Goal: Transaction & Acquisition: Subscribe to service/newsletter

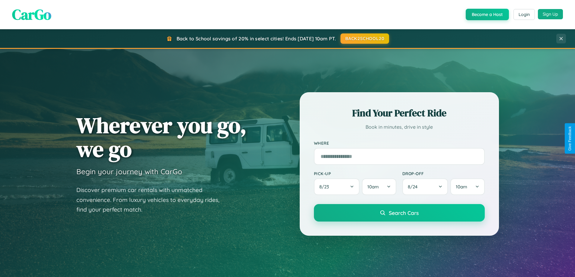
click at [550, 14] on button "Sign Up" at bounding box center [549, 14] width 25 height 10
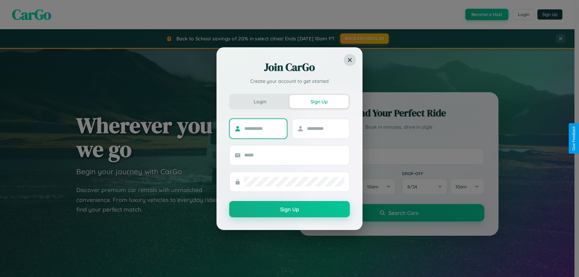
click at [263, 128] on input "text" at bounding box center [263, 129] width 38 height 10
type input "******"
click at [325, 128] on input "text" at bounding box center [326, 129] width 38 height 10
type input "*****"
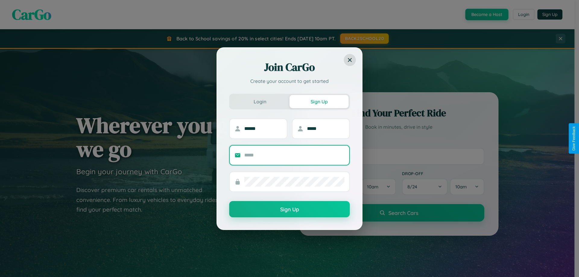
click at [294, 155] on input "text" at bounding box center [294, 155] width 100 height 10
type input "**********"
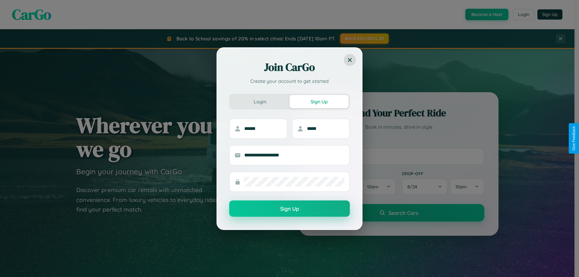
click at [290, 209] on button "Sign Up" at bounding box center [289, 209] width 121 height 16
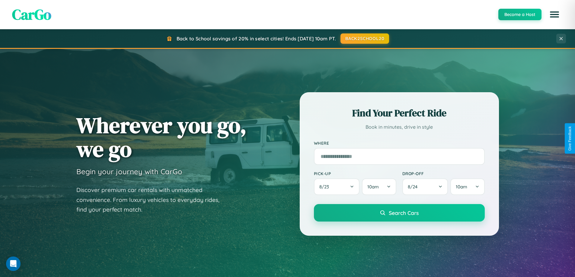
scroll to position [1161, 0]
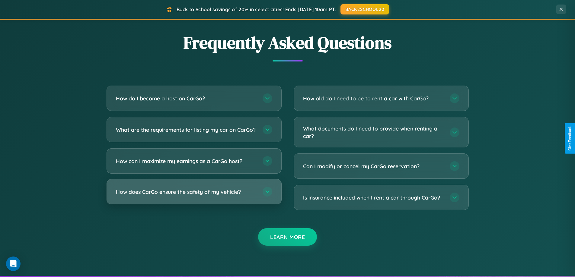
click at [194, 196] on h3 "How does CarGo ensure the safety of my vehicle?" at bounding box center [186, 192] width 141 height 8
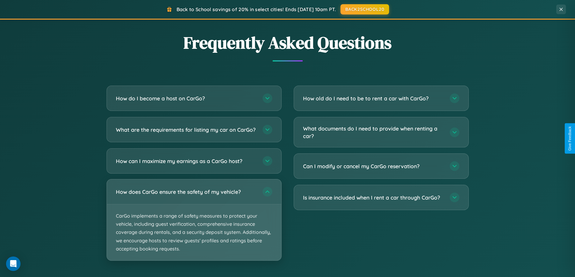
click at [194, 225] on p "CarGo implements a range of safety measures to protect your vehicle, including …" at bounding box center [194, 232] width 174 height 56
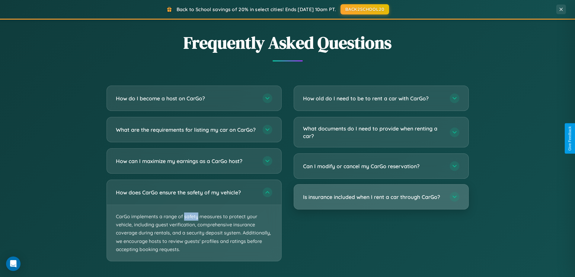
click at [381, 198] on h3 "Is insurance included when I rent a car through CarGo?" at bounding box center [373, 197] width 141 height 8
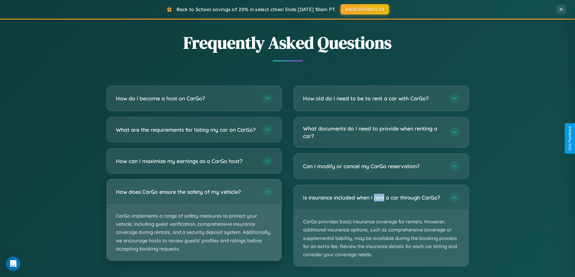
click at [194, 226] on p "CarGo implements a range of safety measures to protect your vehicle, including …" at bounding box center [194, 232] width 174 height 56
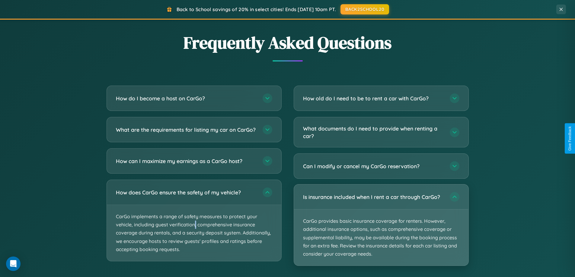
click at [381, 226] on p "CarGo provides basic insurance coverage for renters. However, additional insura…" at bounding box center [381, 238] width 174 height 56
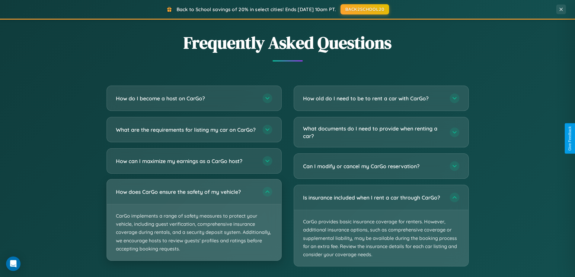
click at [194, 226] on p "CarGo implements a range of safety measures to protect your vehicle, including …" at bounding box center [194, 232] width 174 height 56
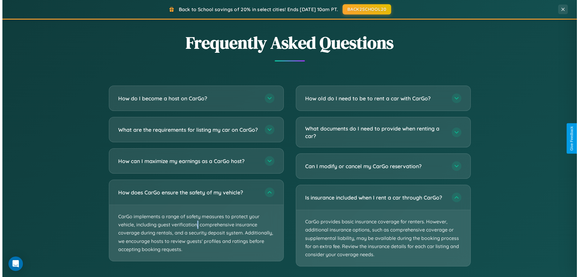
scroll to position [0, 0]
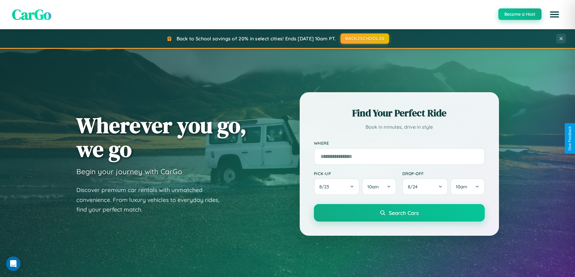
click at [519, 14] on button "Become a Host" at bounding box center [519, 13] width 43 height 11
